Goal: Use online tool/utility: Utilize a website feature to perform a specific function

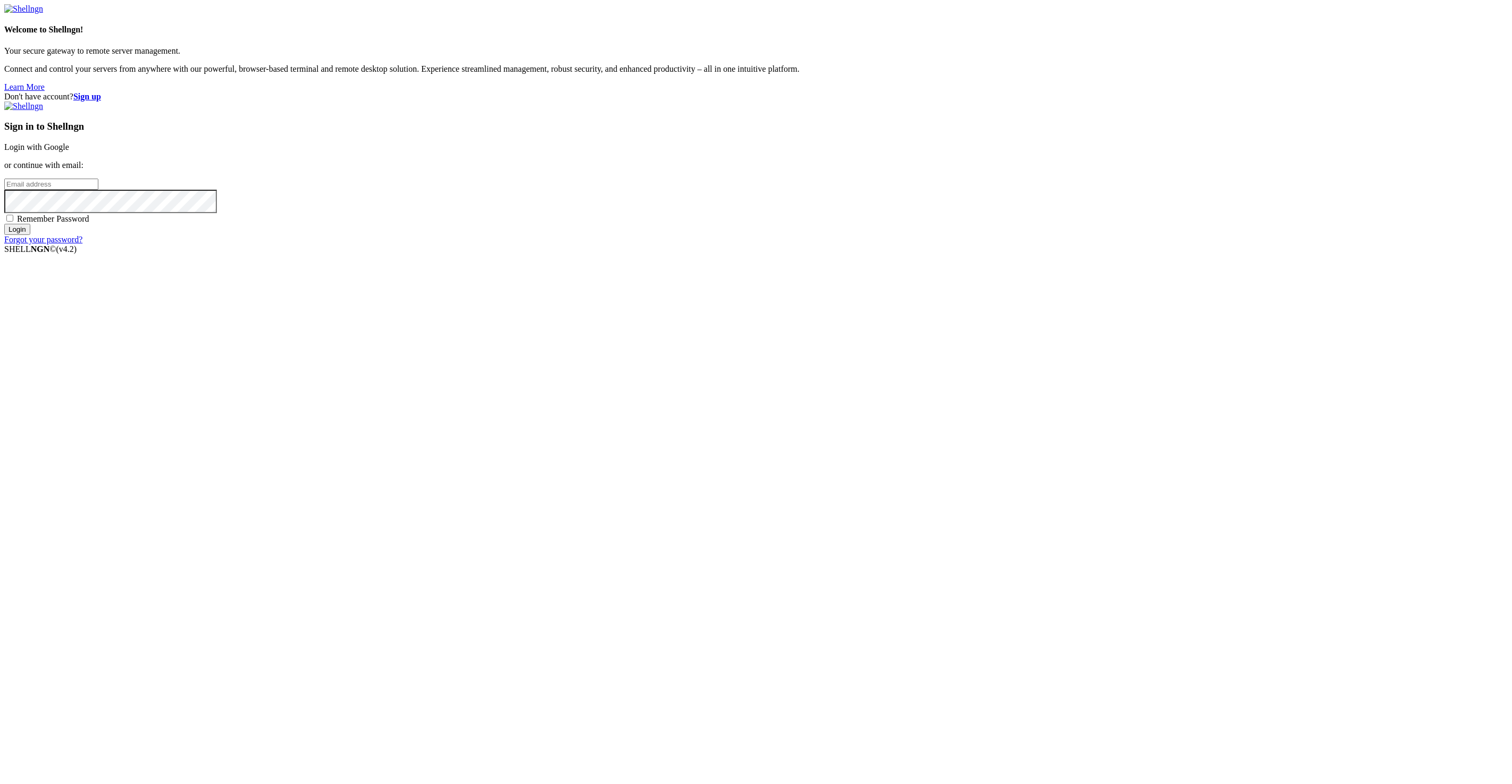
type input "[EMAIL_ADDRESS][DOMAIN_NAME]"
click at [30, 235] on input "Login" at bounding box center [17, 229] width 26 height 11
click at [98, 172] on input "number" at bounding box center [52, 166] width 94 height 11
type input "465443"
click at [5, 172] on input "Submit" at bounding box center [19, 177] width 30 height 11
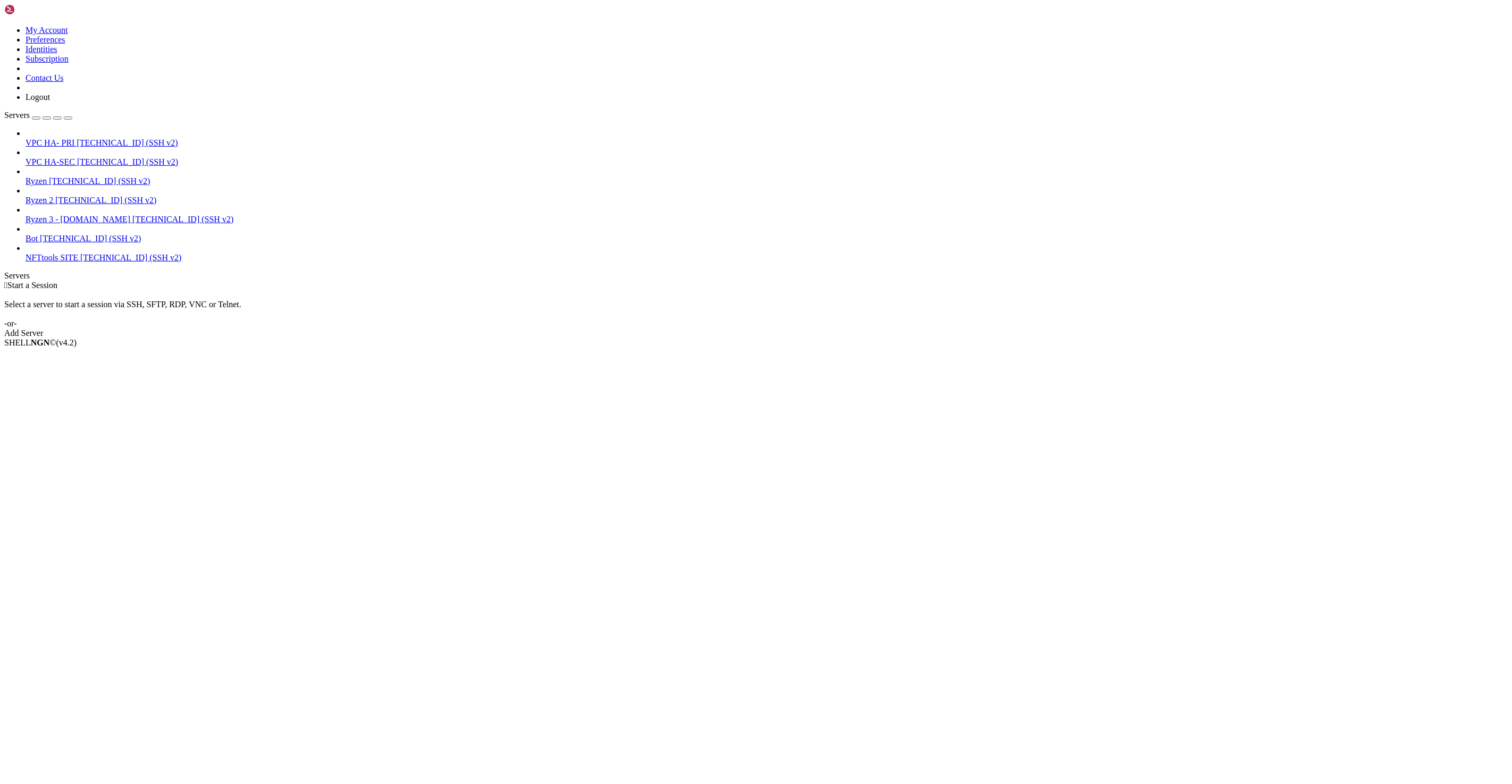
click at [53, 196] on span "Ryzen 2" at bounding box center [39, 200] width 28 height 9
click at [77, 138] on span "[TECHNICAL_ID] (SSH v2)" at bounding box center [127, 143] width 101 height 9
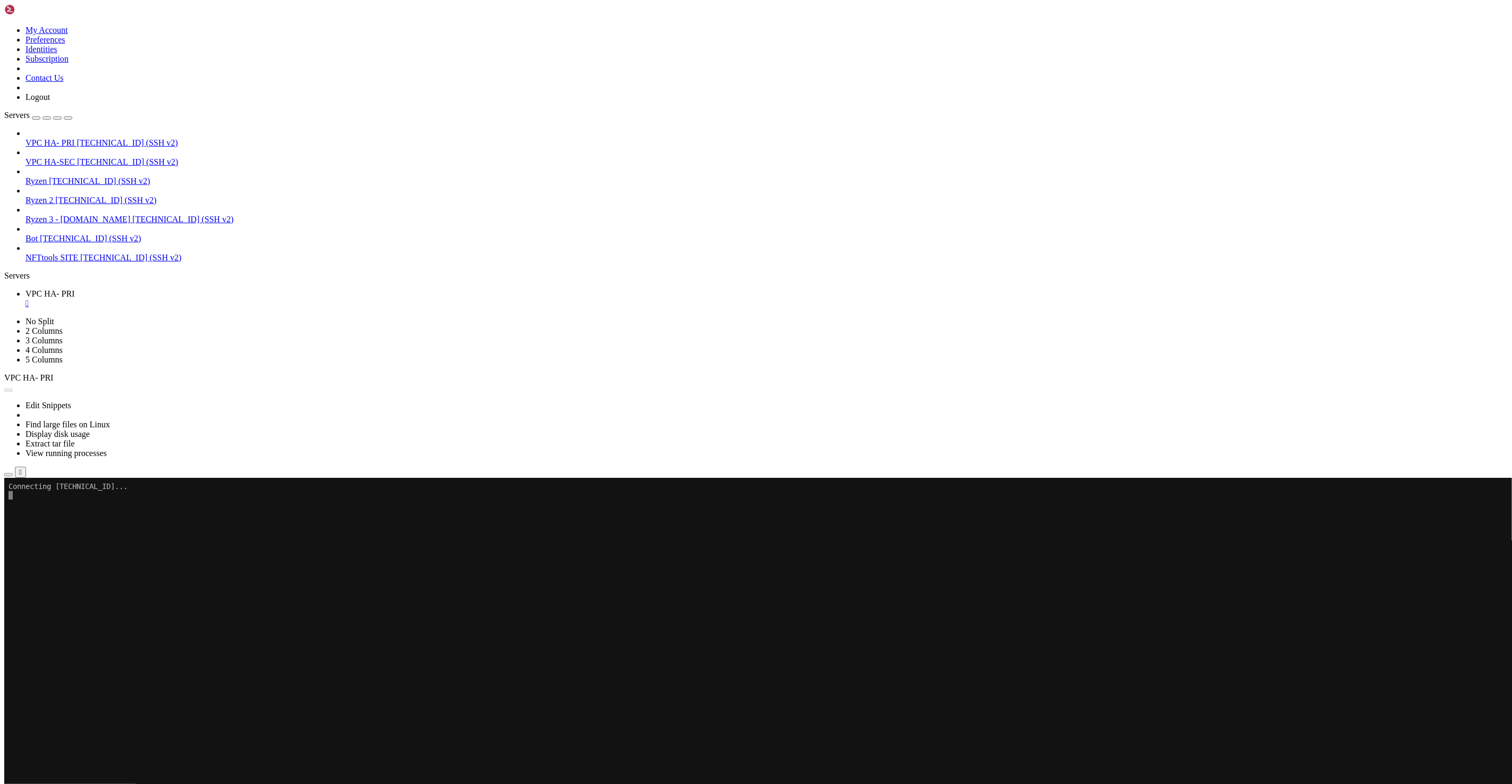
click at [65, 525] on span "Open SFTP" at bounding box center [46, 529] width 40 height 9
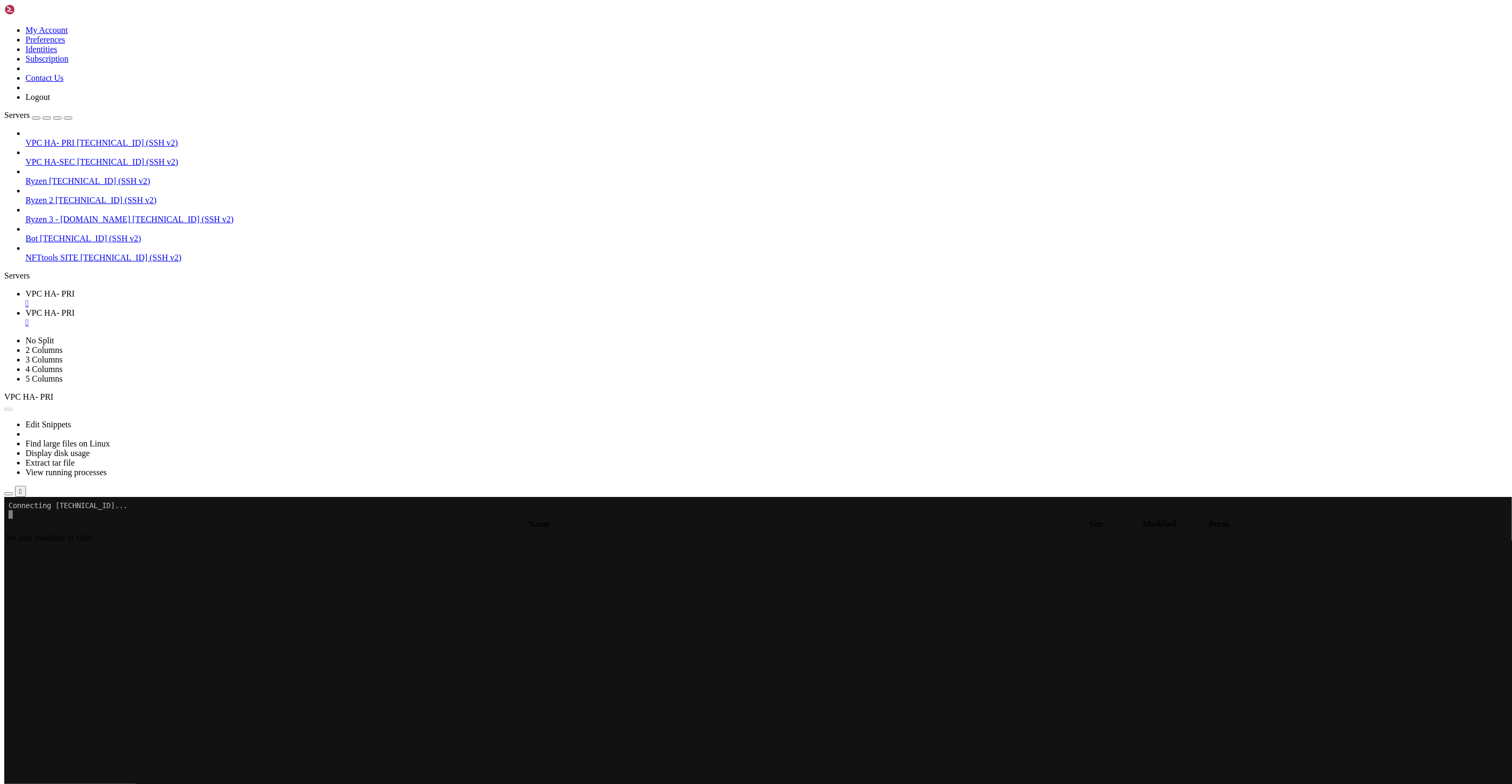
click at [75, 157] on span "VPC HA-SEC" at bounding box center [50, 162] width 50 height 9
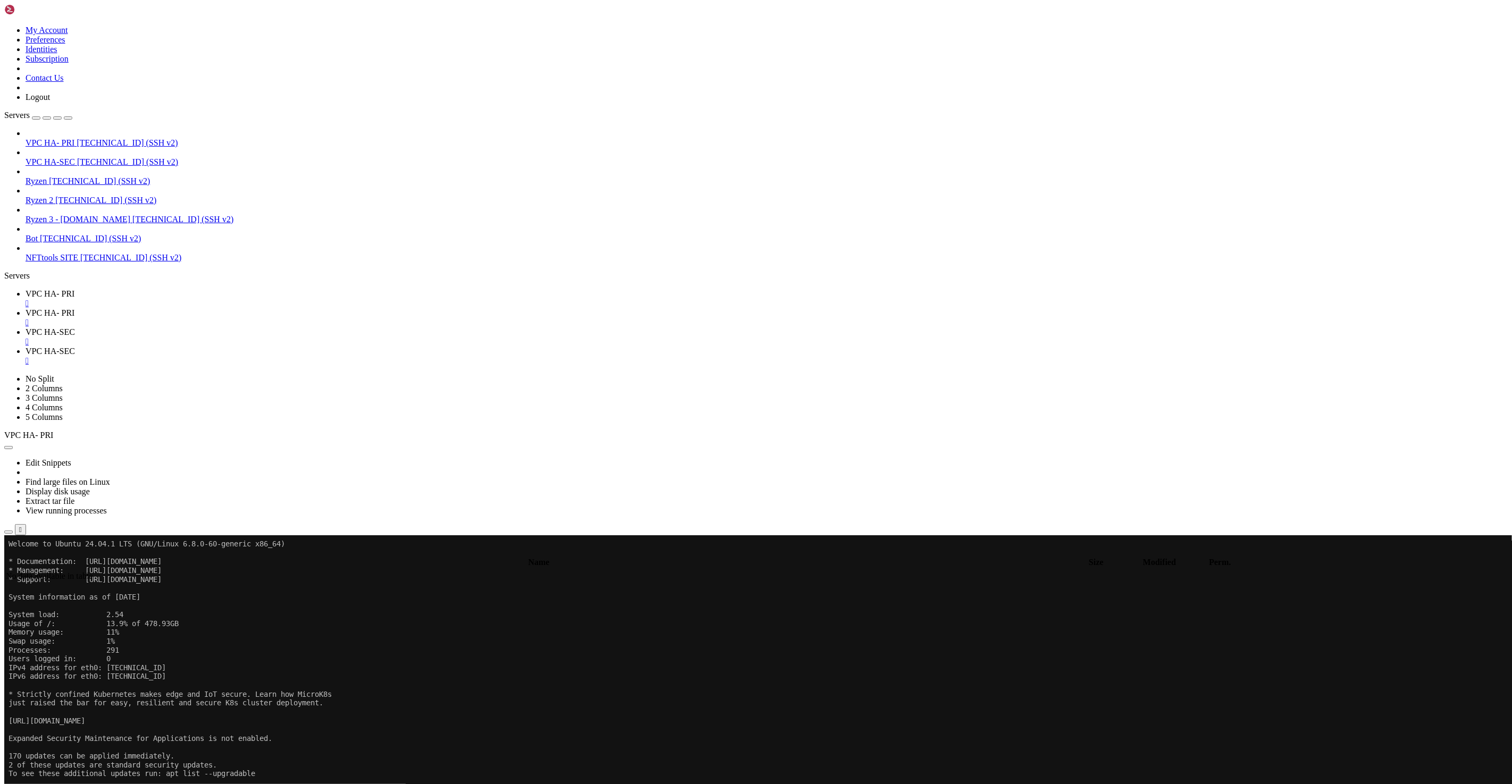
type input "/root"
